Goal: Check status: Check status

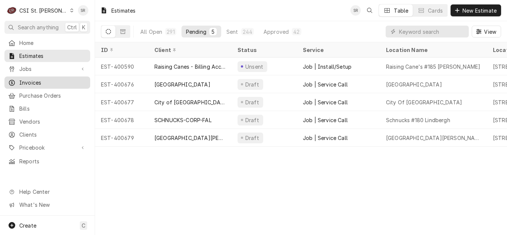
click at [34, 79] on span "Invoices" at bounding box center [52, 83] width 67 height 8
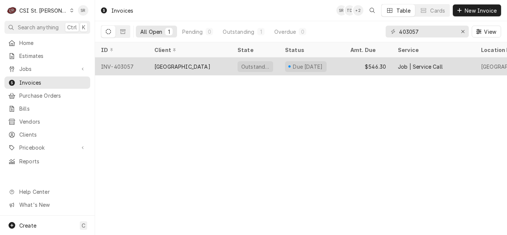
click at [127, 67] on div "INV-403057" at bounding box center [121, 66] width 53 height 18
